Goal: Check status: Check status

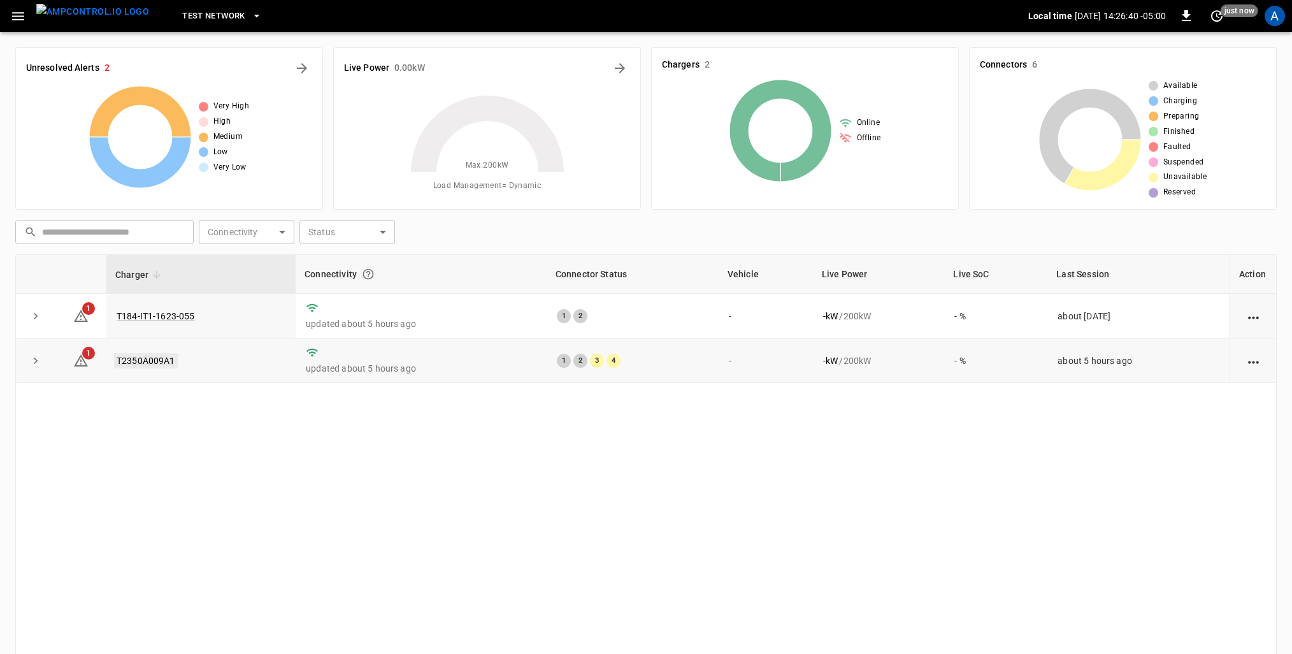
click at [145, 361] on link "T2350A009A1" at bounding box center [146, 360] width 64 height 15
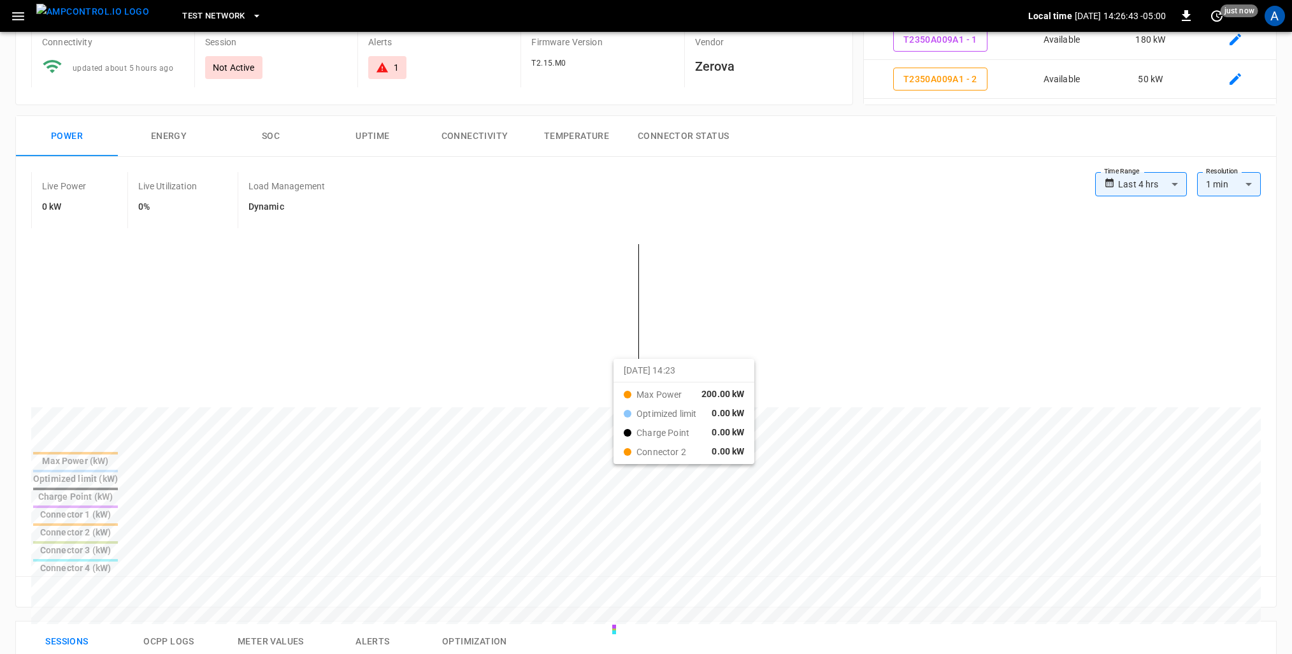
scroll to position [127, 0]
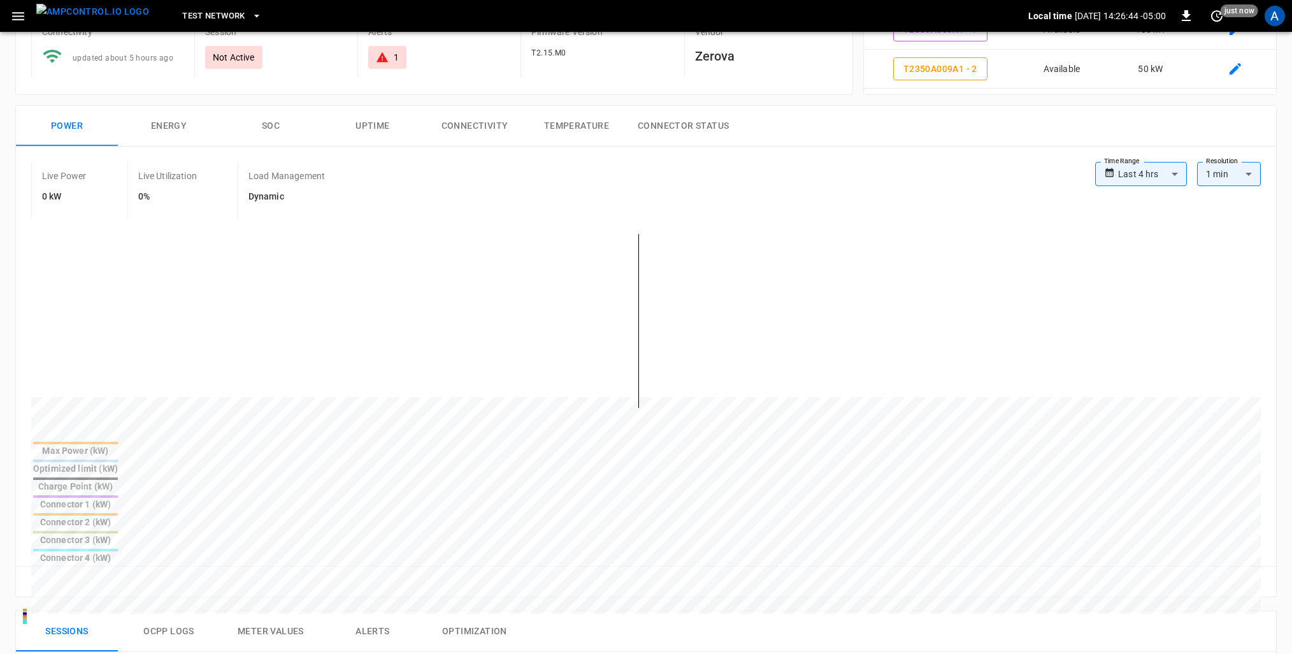
click at [164, 119] on button "Energy" at bounding box center [169, 126] width 102 height 41
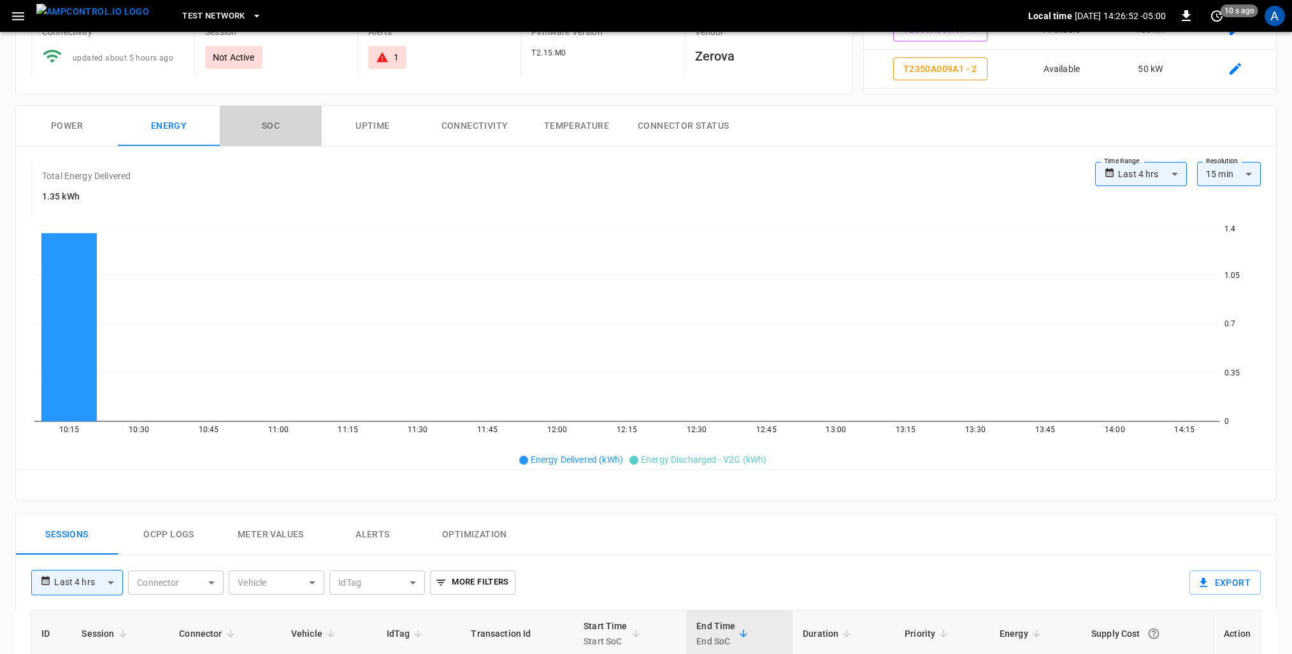
click at [268, 141] on button "SOC" at bounding box center [271, 126] width 102 height 41
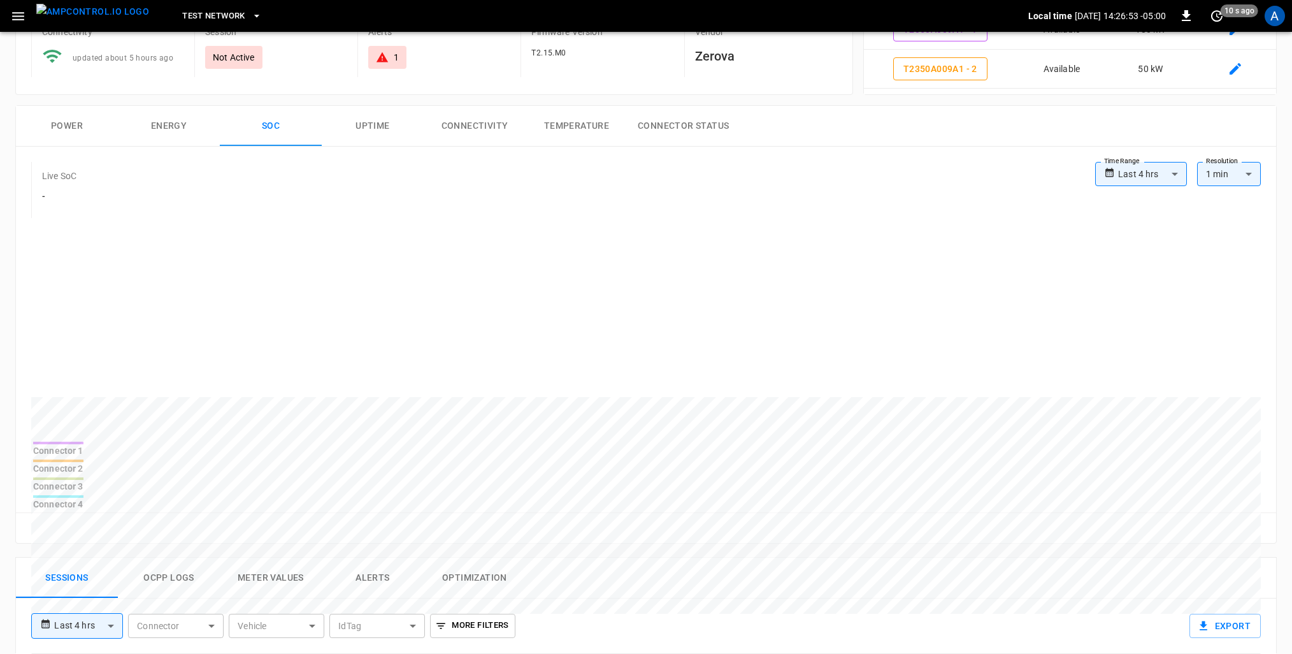
click at [342, 124] on button "Uptime" at bounding box center [373, 126] width 102 height 41
click at [473, 122] on button "Connectivity" at bounding box center [475, 126] width 102 height 41
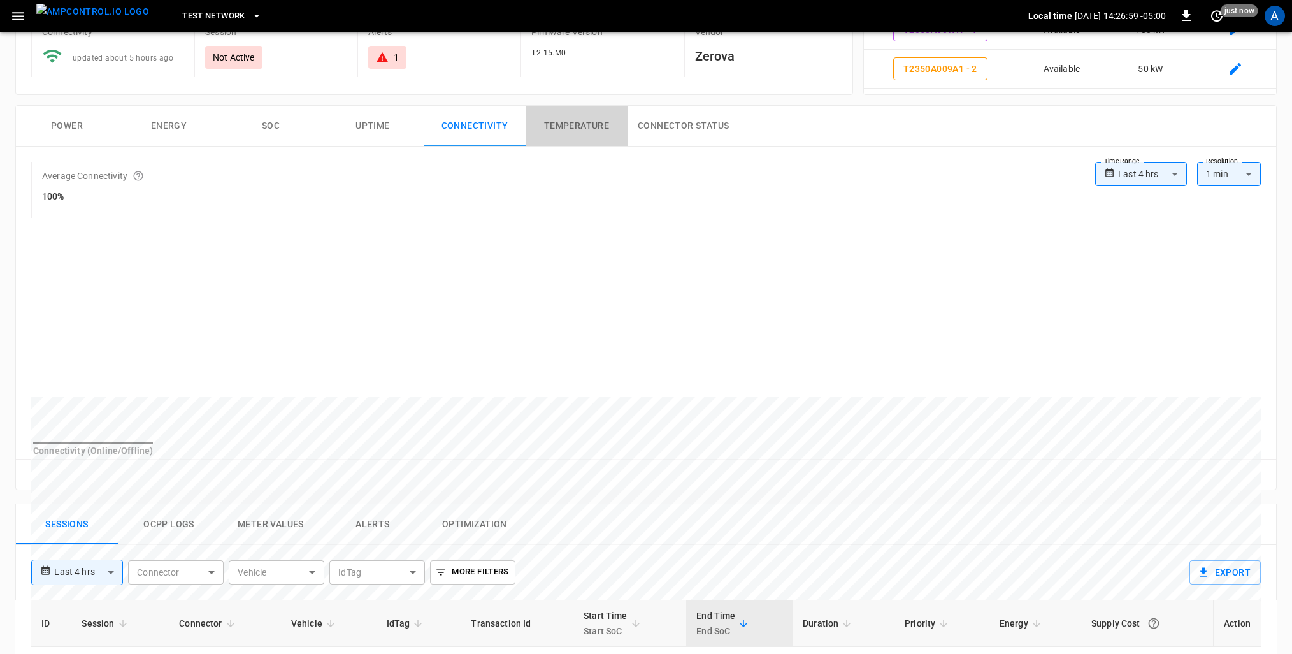
click at [538, 127] on button "Temperature" at bounding box center [577, 126] width 102 height 41
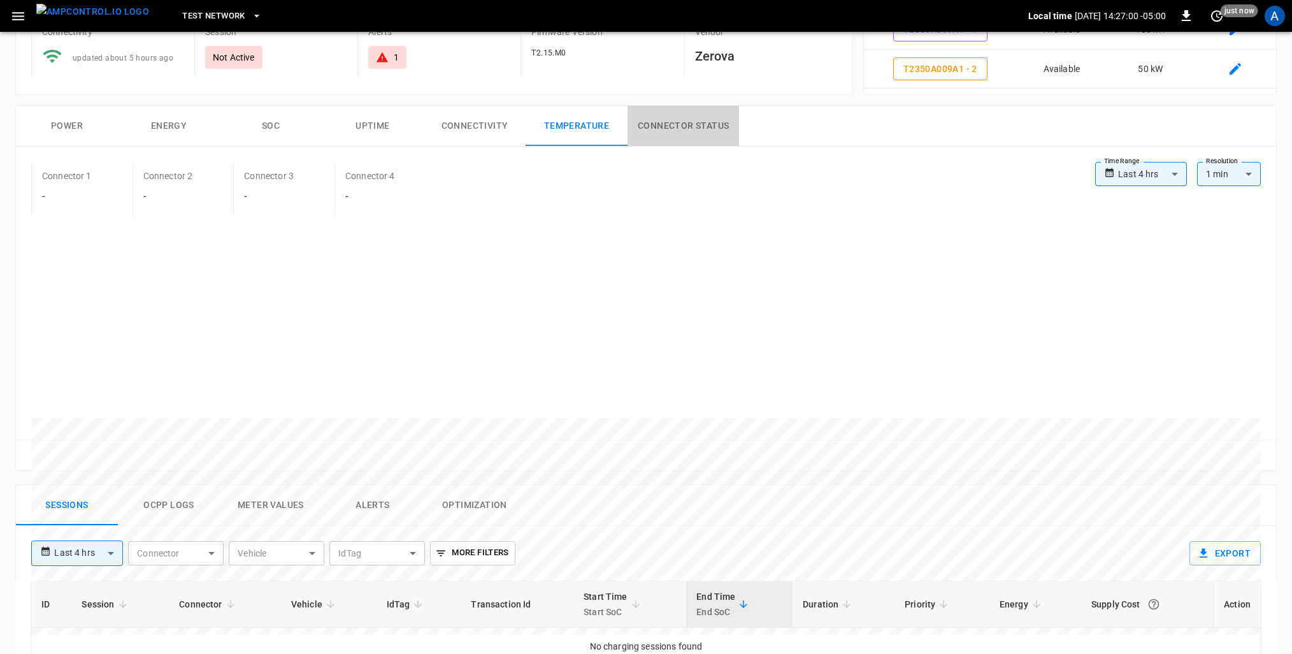
click at [685, 129] on button "Connector Status" at bounding box center [682, 126] width 111 height 41
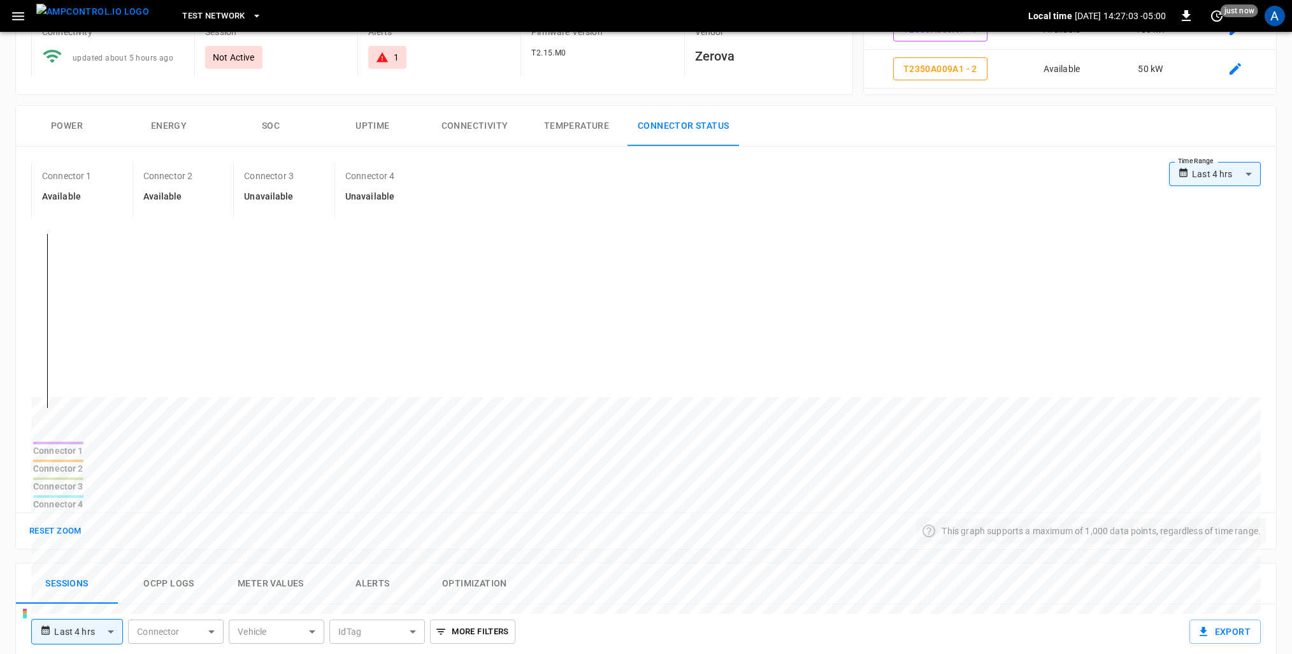
click at [286, 196] on h6 "Unavailable" at bounding box center [269, 197] width 50 height 14
click at [89, 139] on button "Power" at bounding box center [67, 126] width 102 height 41
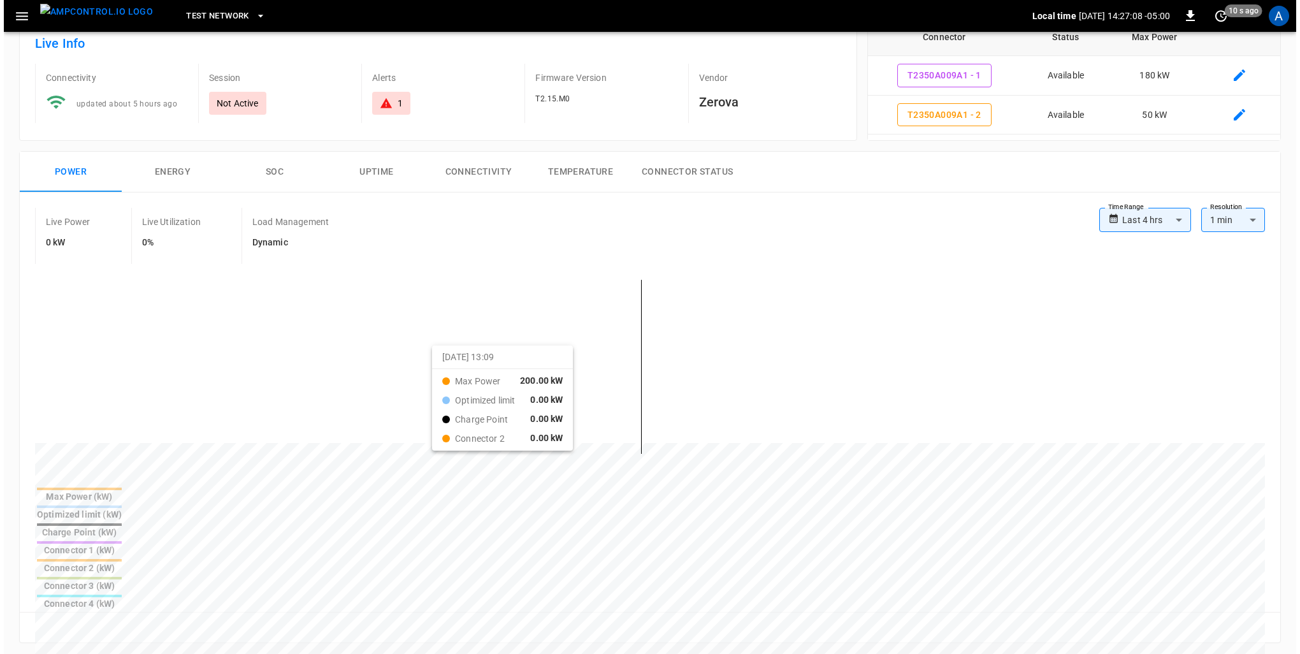
scroll to position [0, 0]
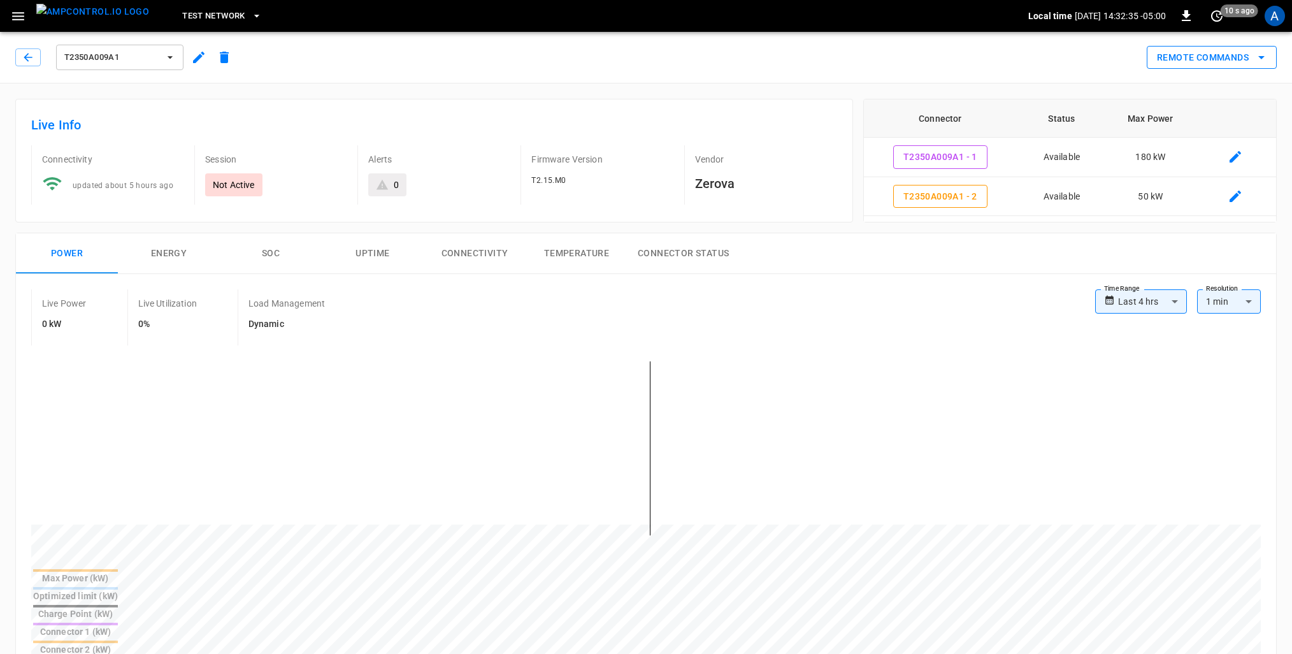
click at [1256, 62] on icon "remote commands options" at bounding box center [1261, 57] width 15 height 15
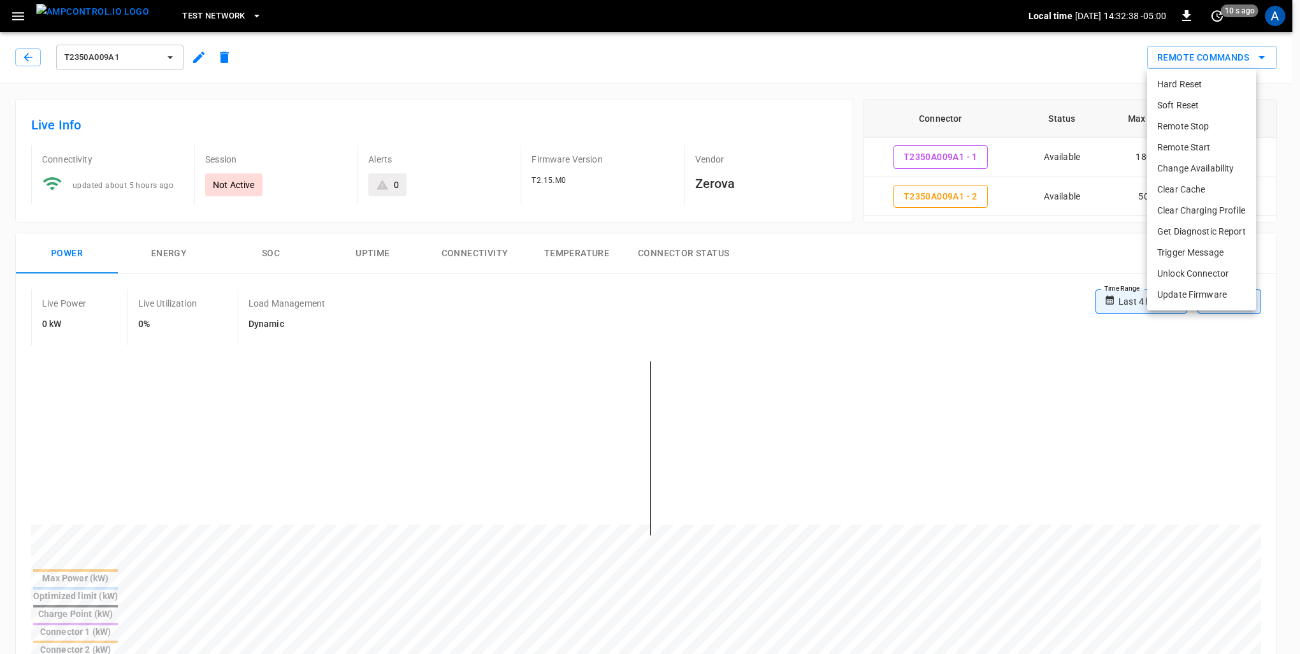
click at [1058, 336] on div at bounding box center [650, 327] width 1300 height 654
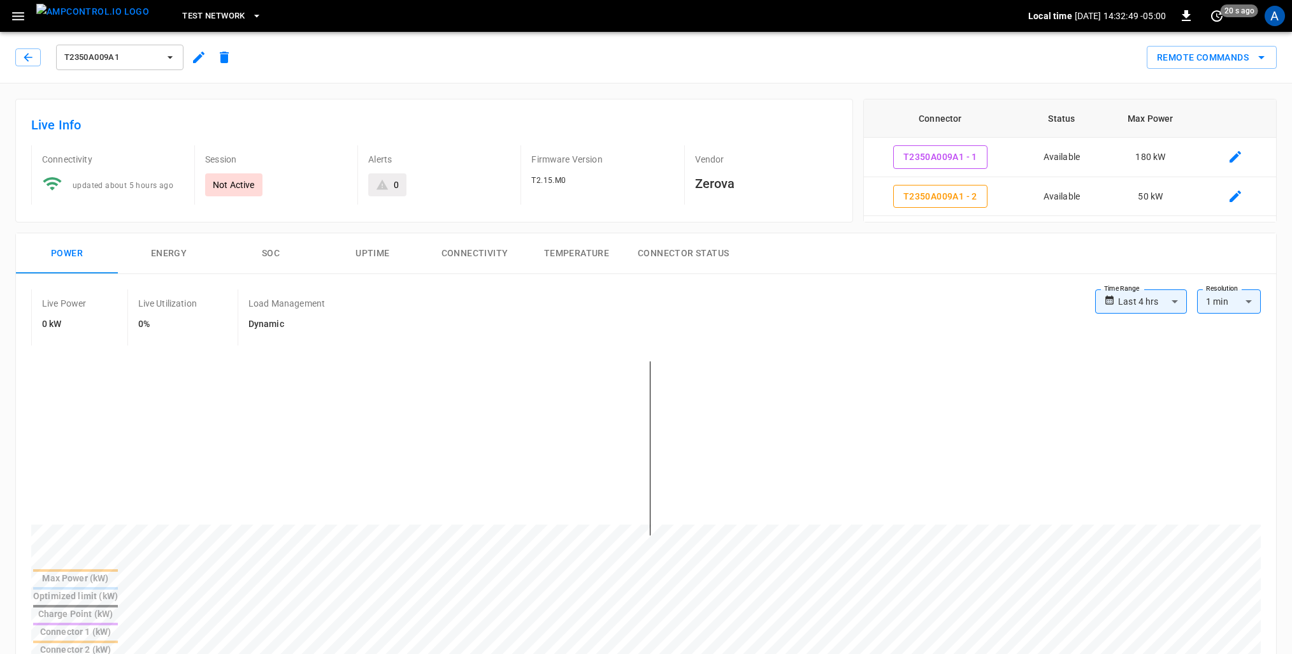
click at [210, 17] on span "Test Network" at bounding box center [213, 16] width 62 height 15
